Goal: Browse casually: Explore the website without a specific task or goal

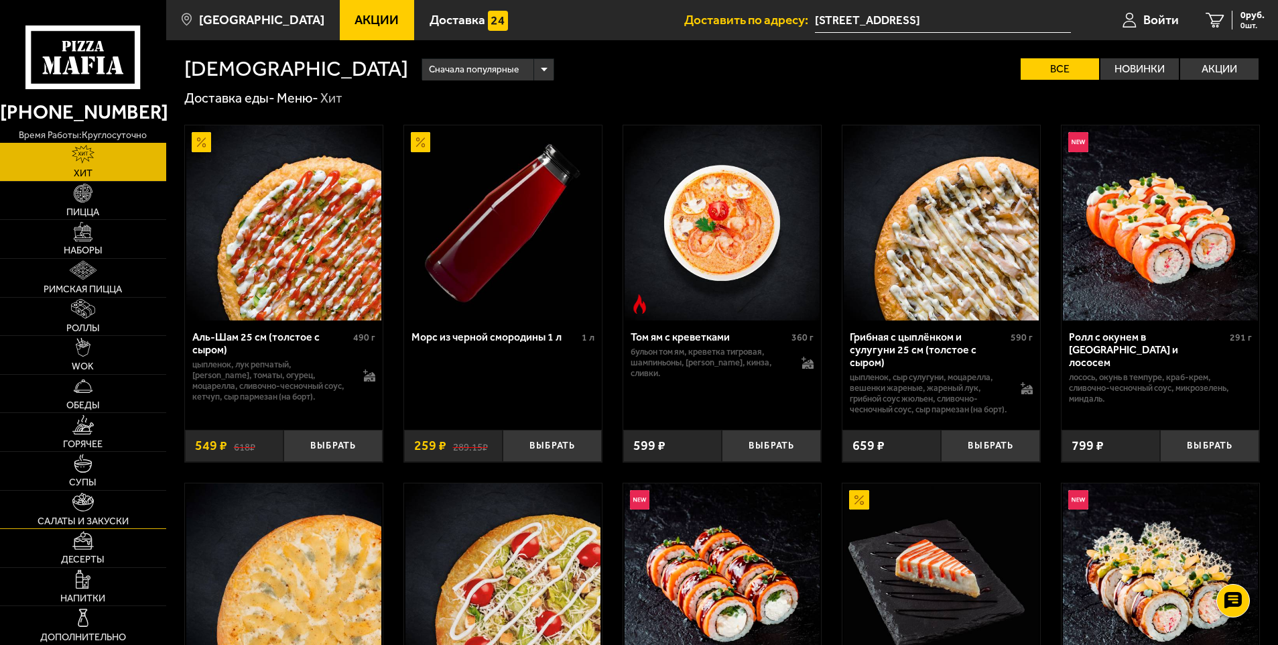
click at [78, 501] on img at bounding box center [82, 502] width 21 height 19
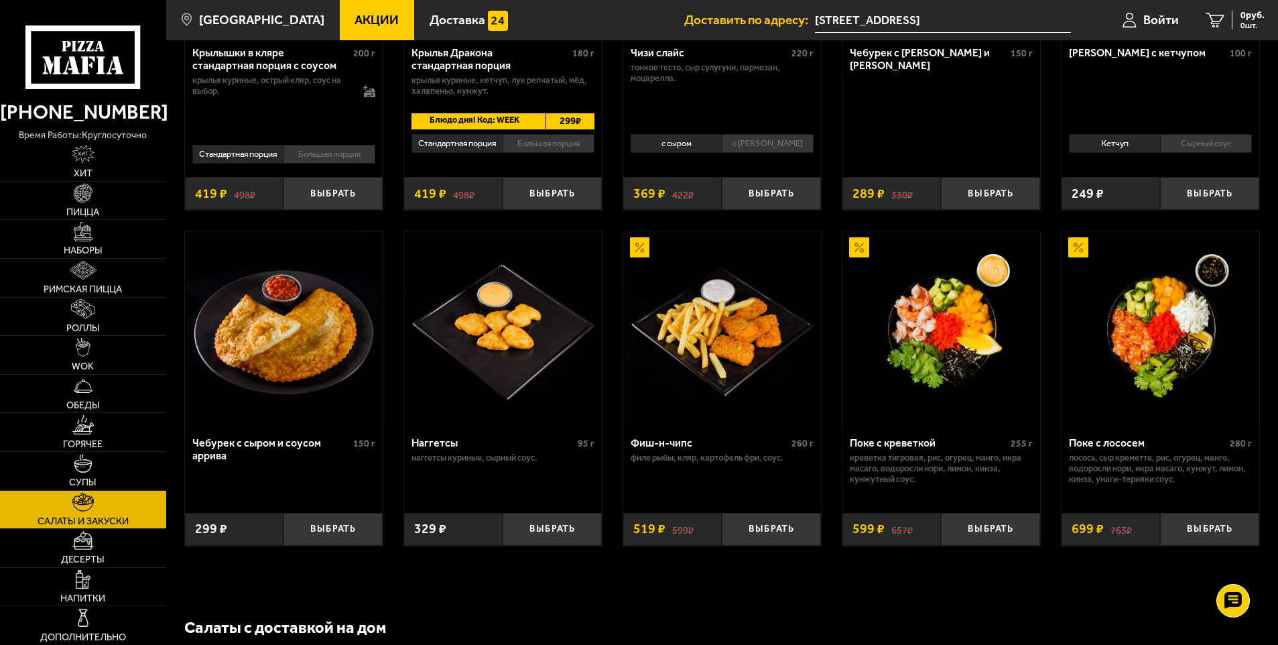
scroll to position [670, 0]
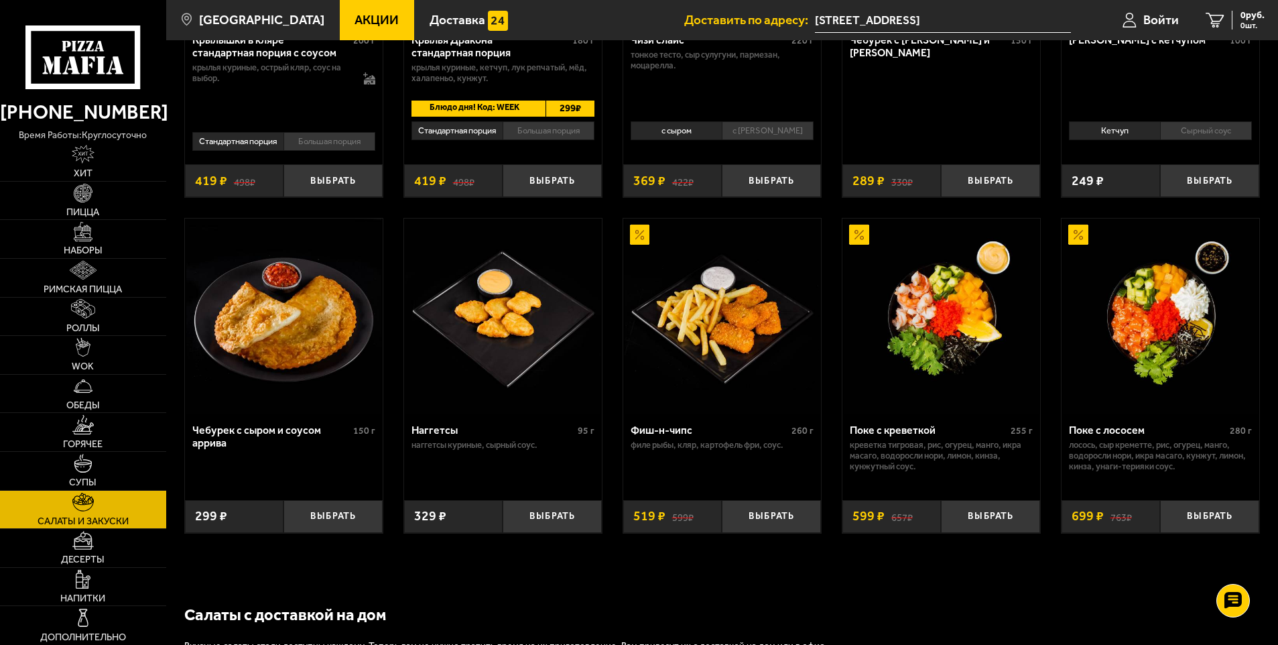
click at [950, 343] on img at bounding box center [941, 315] width 195 height 195
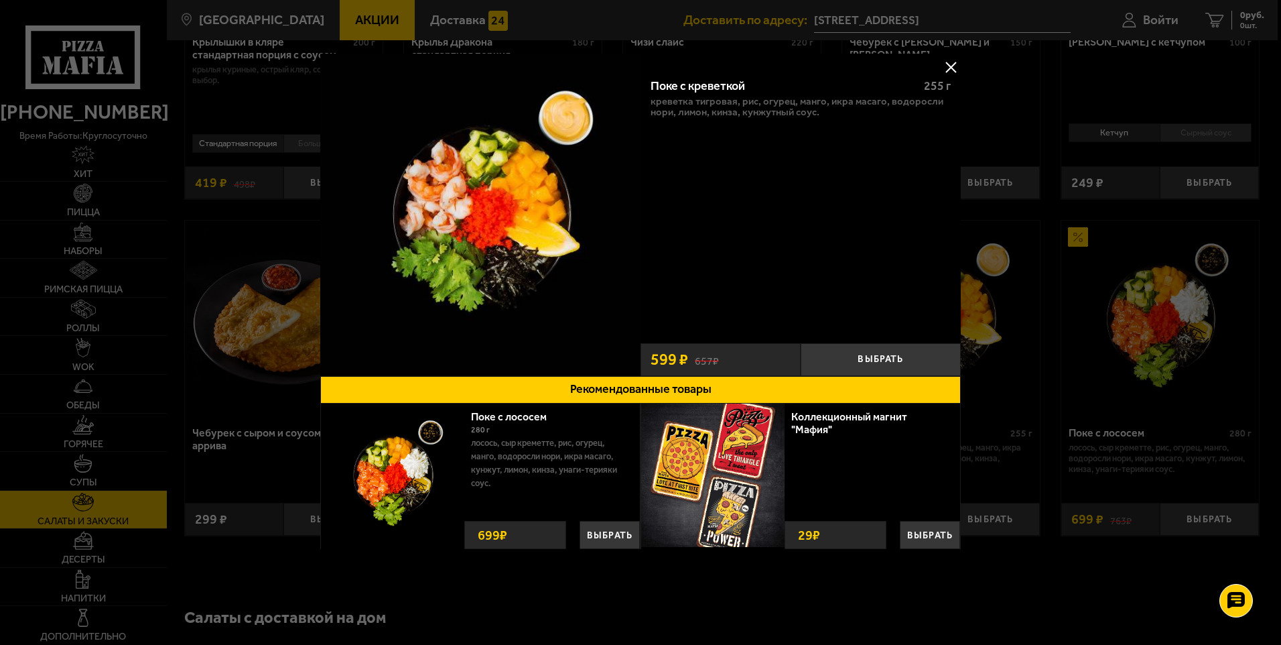
click at [952, 71] on button at bounding box center [951, 67] width 20 height 20
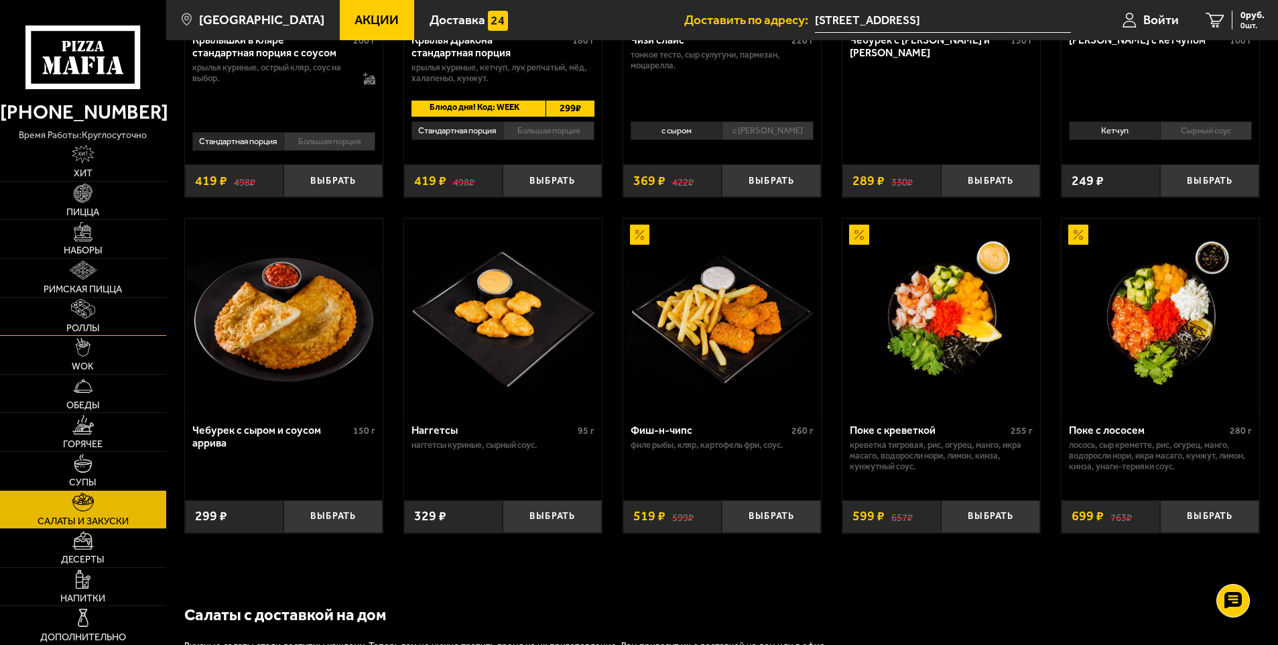
click at [74, 319] on link "Роллы" at bounding box center [83, 317] width 166 height 38
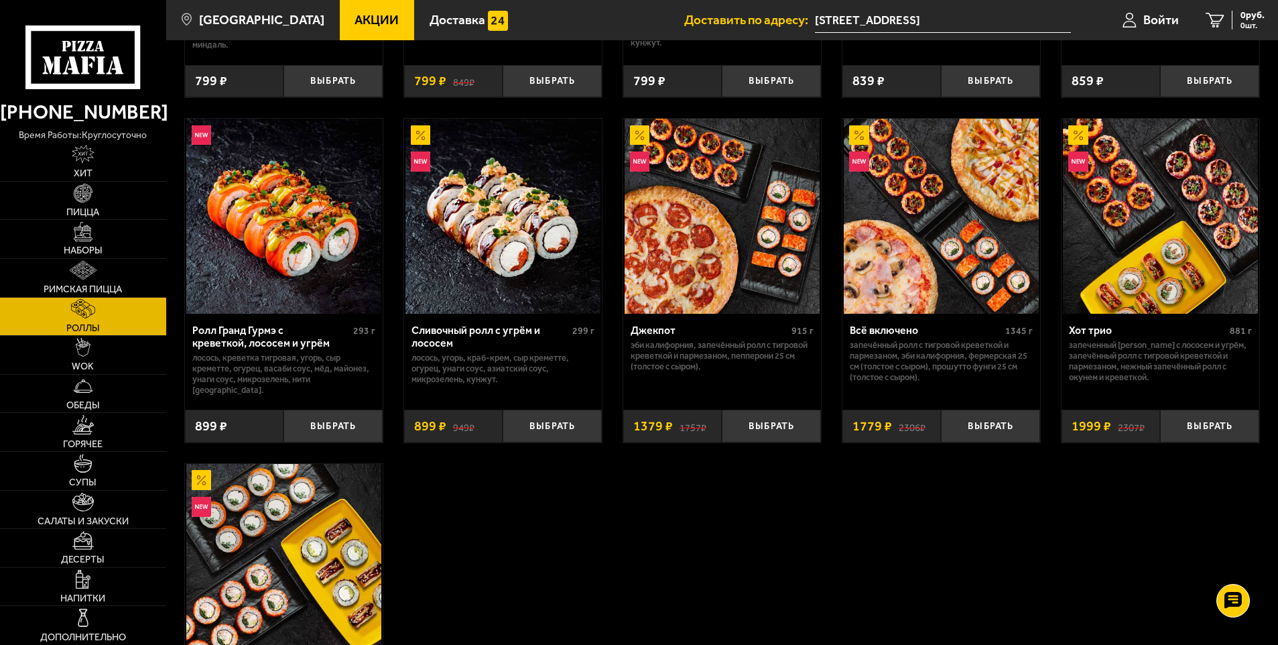
scroll to position [670, 0]
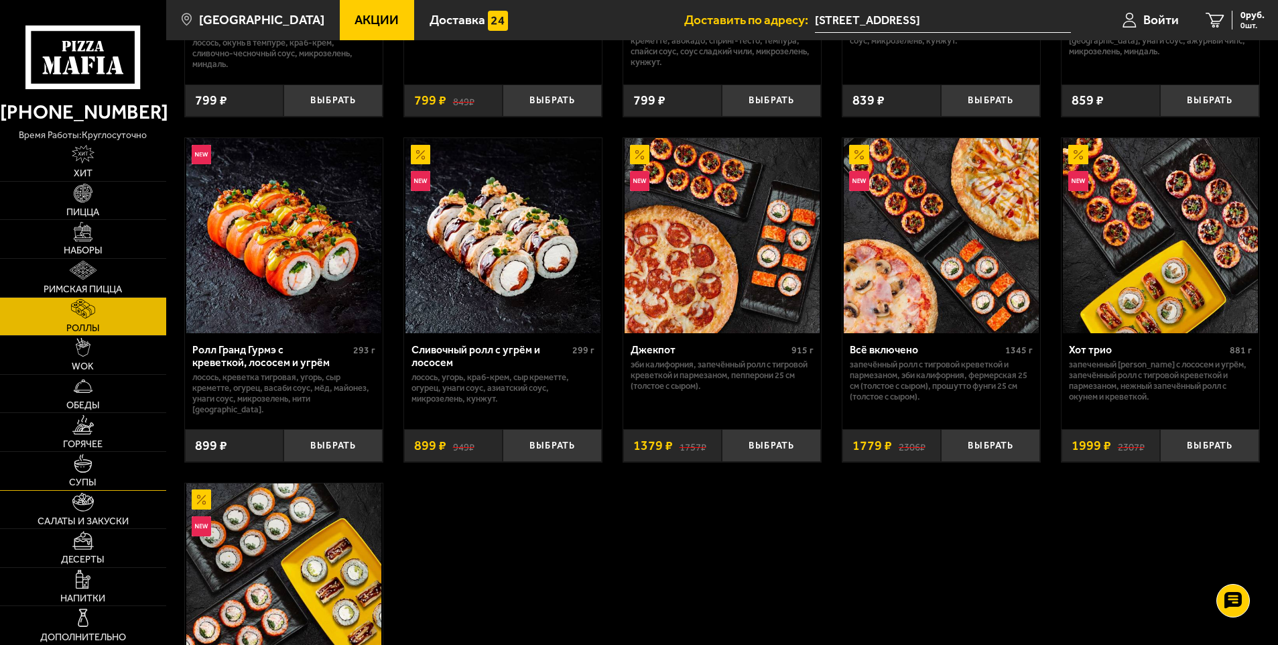
click at [80, 488] on link "Супы" at bounding box center [83, 471] width 166 height 38
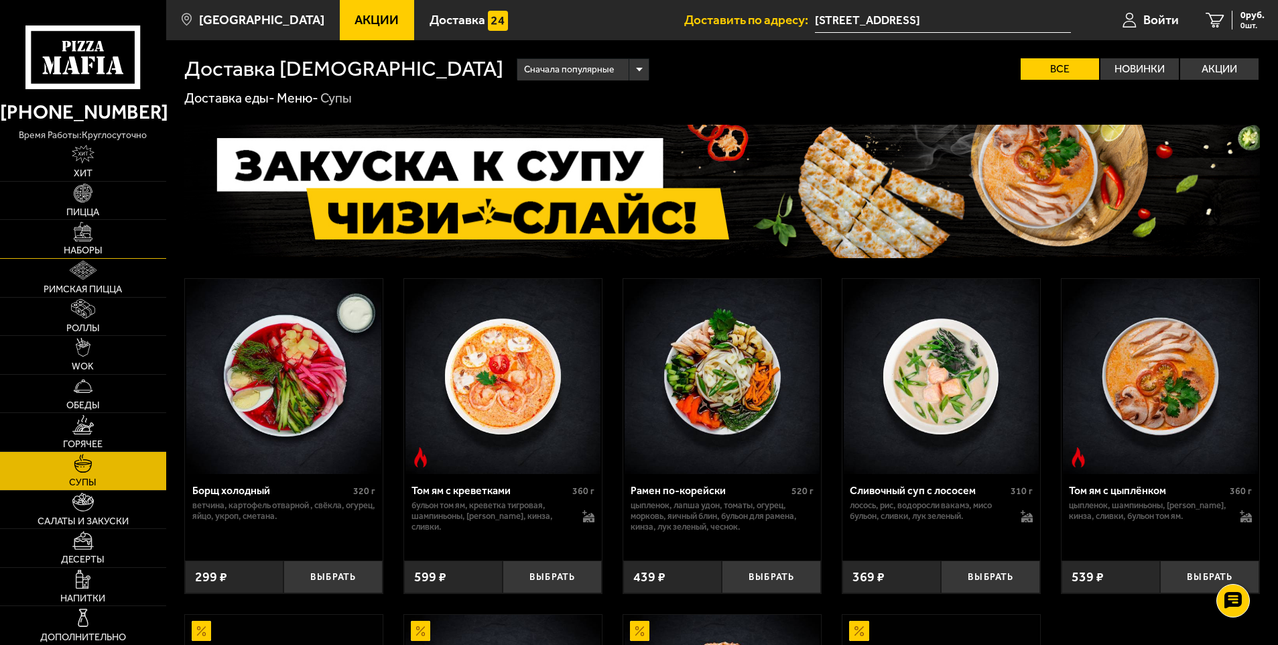
click at [83, 232] on img at bounding box center [83, 231] width 19 height 19
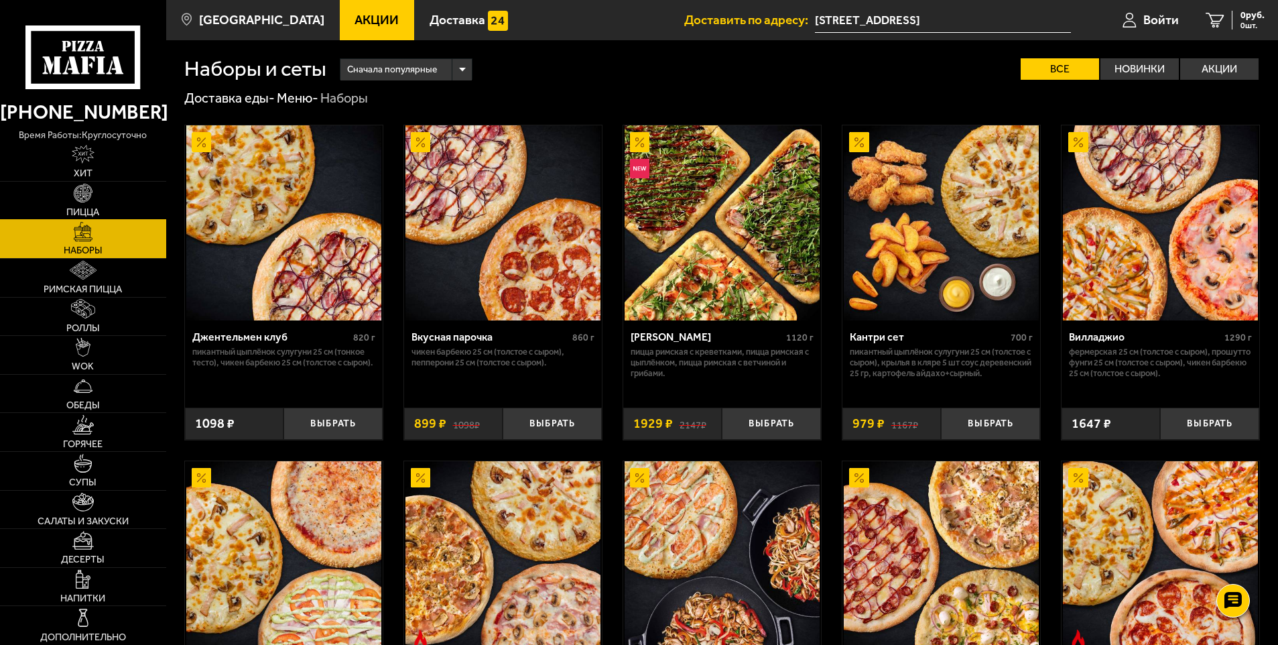
click at [81, 191] on img at bounding box center [83, 193] width 19 height 19
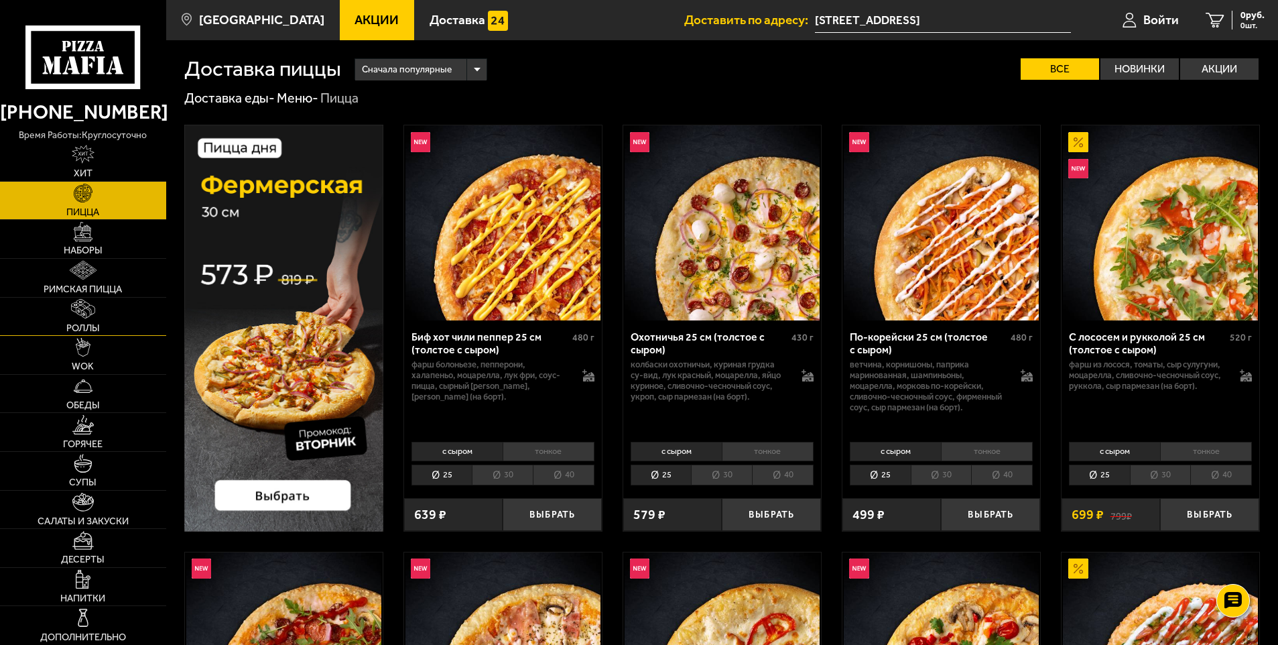
click at [87, 309] on img at bounding box center [83, 308] width 25 height 19
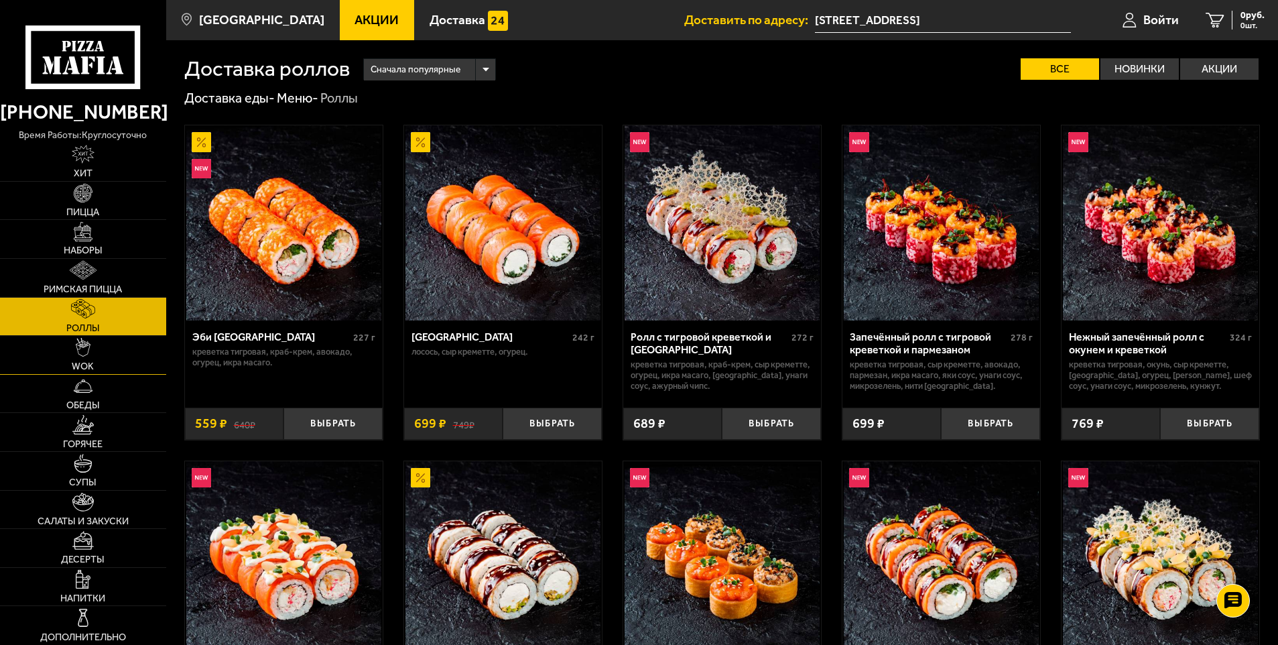
click at [82, 360] on link "WOK" at bounding box center [83, 355] width 166 height 38
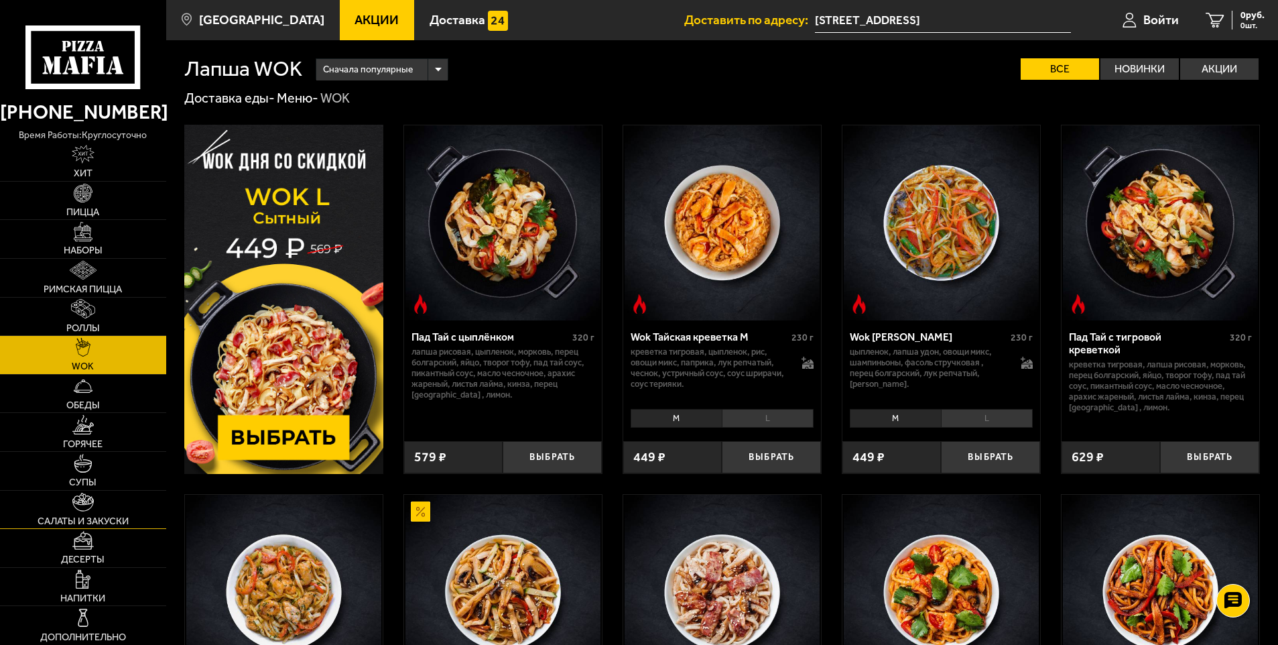
click at [72, 509] on img at bounding box center [82, 502] width 21 height 19
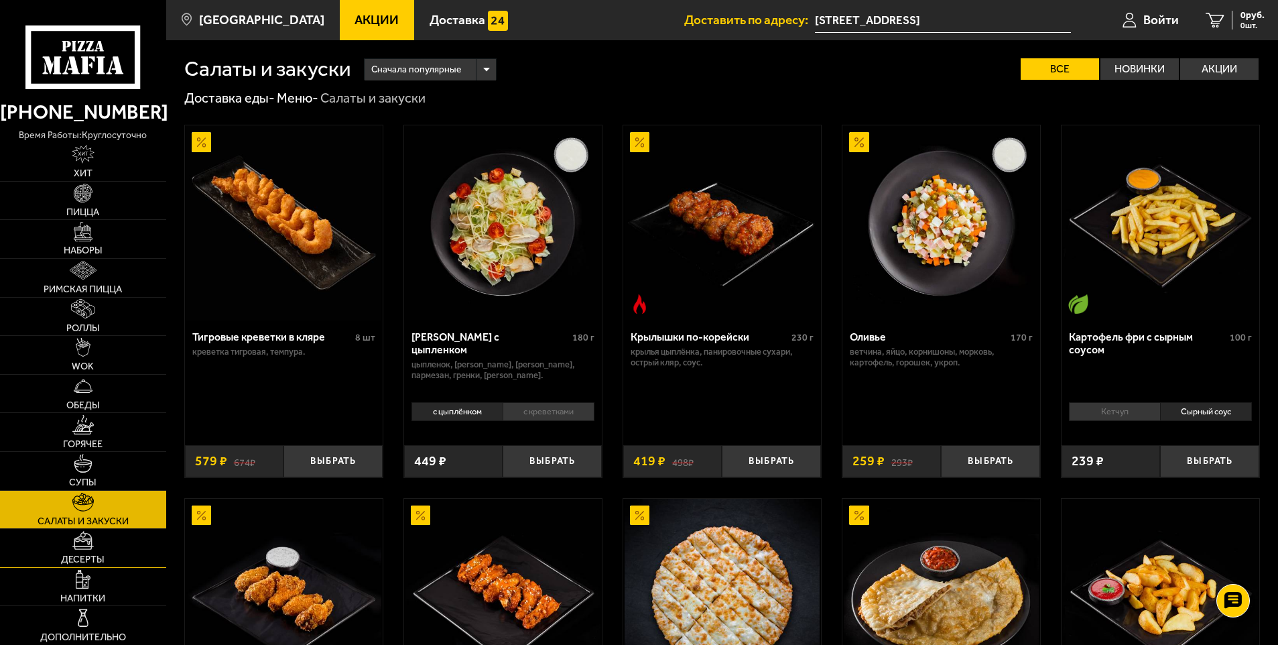
click at [84, 539] on img at bounding box center [82, 540] width 21 height 19
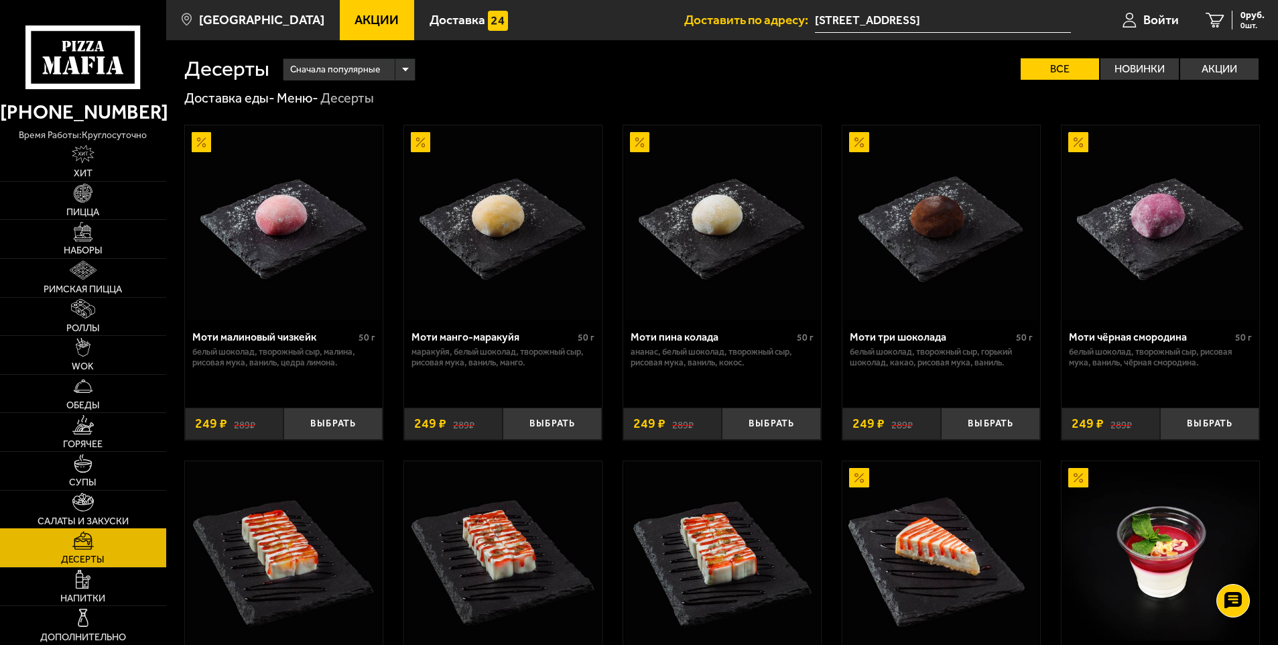
click at [92, 497] on img at bounding box center [82, 502] width 21 height 19
